Goal: Task Accomplishment & Management: Use online tool/utility

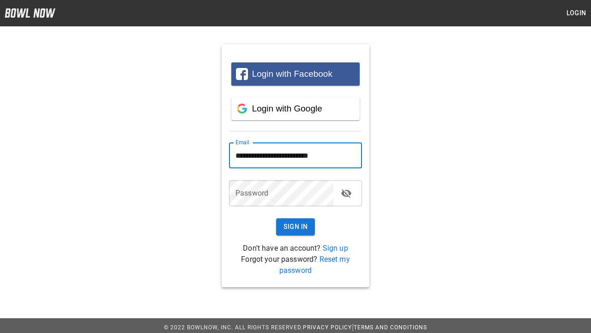
type input "**********"
click at [296, 226] on button "Sign In" at bounding box center [295, 226] width 39 height 17
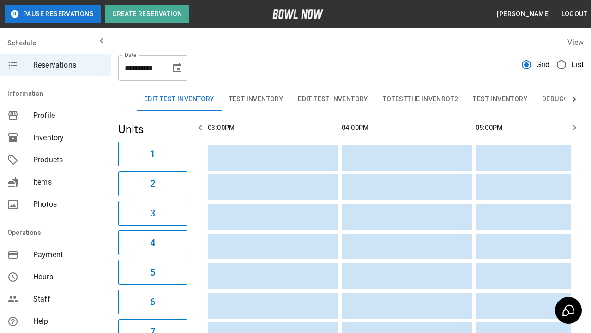
scroll to position [0, 804]
click at [179, 99] on button "Edit Test Inventory" at bounding box center [179, 99] width 85 height 22
click at [147, 14] on button "Create Reservation" at bounding box center [147, 14] width 85 height 18
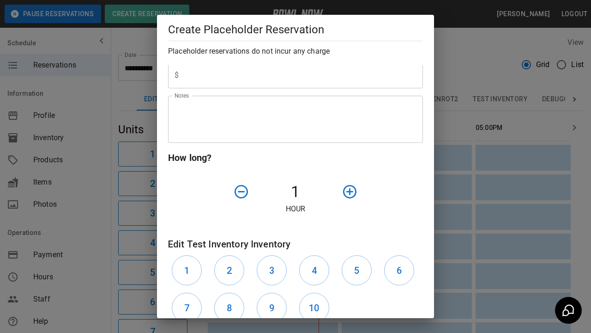
click at [370, 191] on div at bounding box center [370, 192] width 64 height 24
